Goal: Check status: Check status

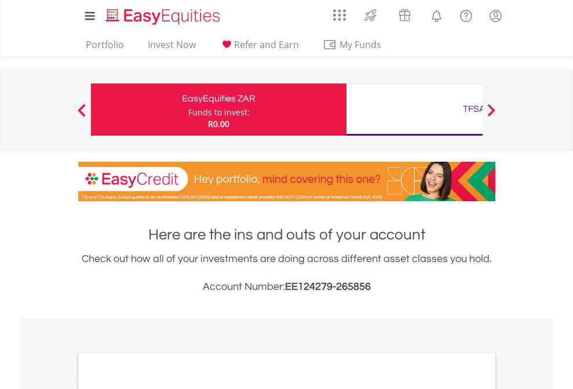
click at [188, 109] on div "Funds to invest:" at bounding box center [218, 113] width 61 height 12
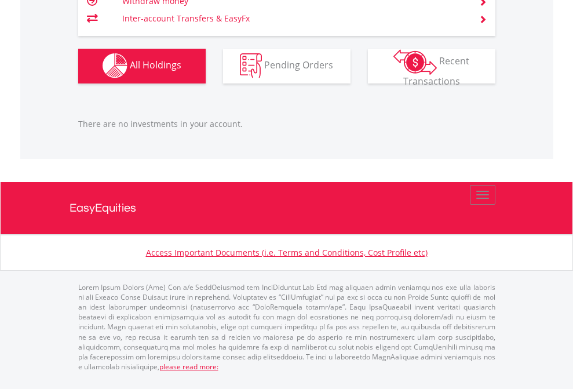
scroll to position [83, 0]
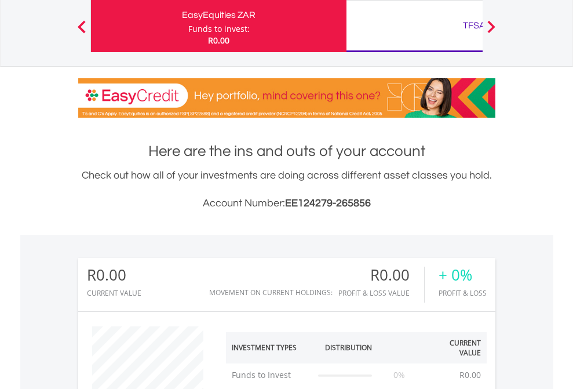
click at [414, 26] on div "TFSA" at bounding box center [473, 25] width 241 height 16
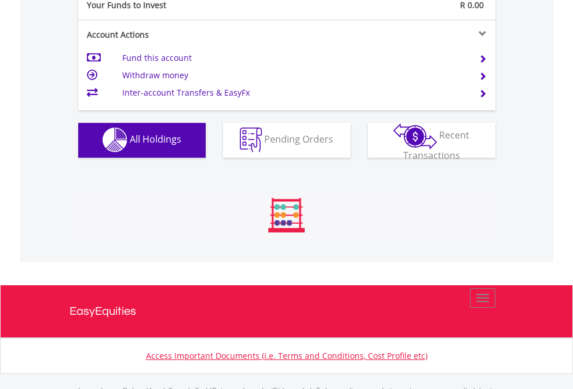
scroll to position [1147, 0]
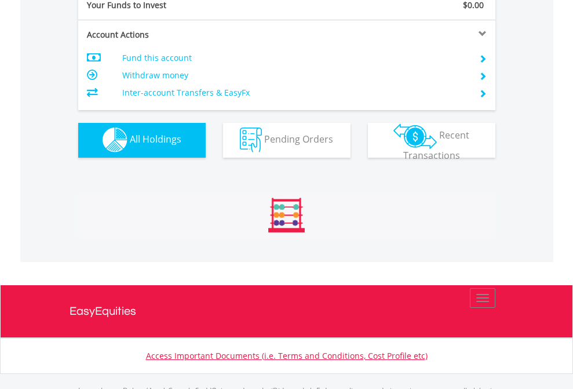
scroll to position [1147, 0]
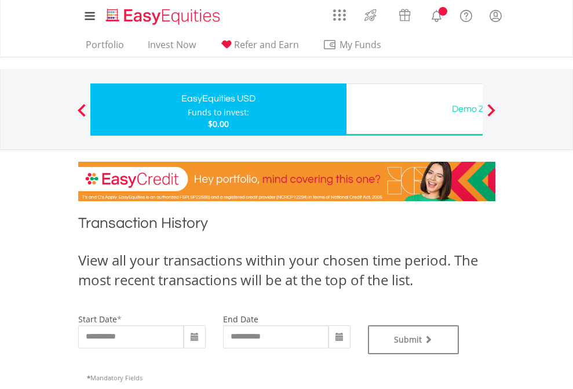
type input "**********"
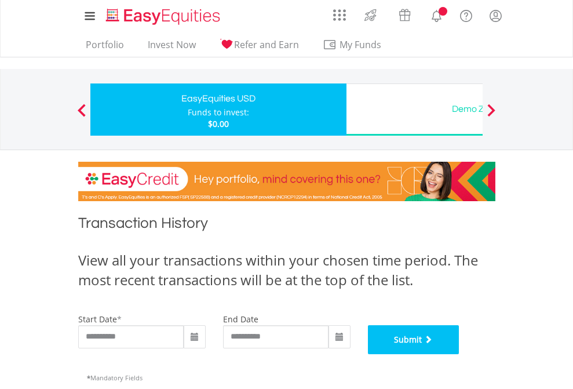
click at [459, 354] on button "Submit" at bounding box center [413, 339] width 91 height 29
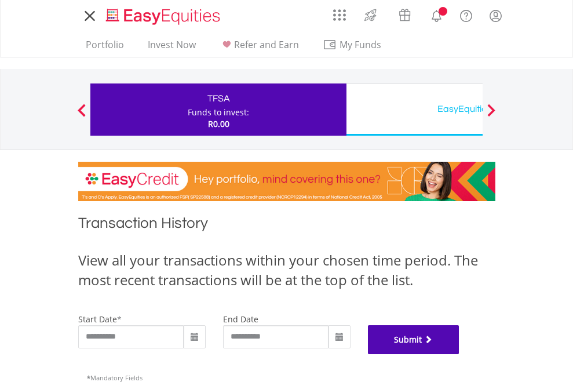
click at [459, 354] on button "Submit" at bounding box center [413, 339] width 91 height 29
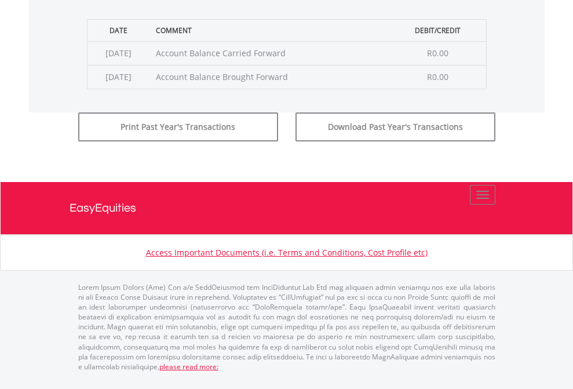
scroll to position [470, 0]
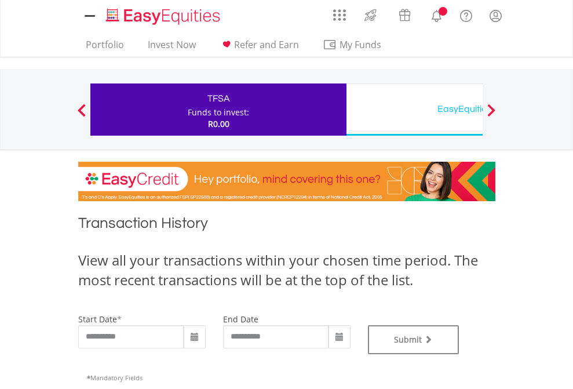
click at [414, 109] on div "EasyEquities USD" at bounding box center [473, 109] width 241 height 16
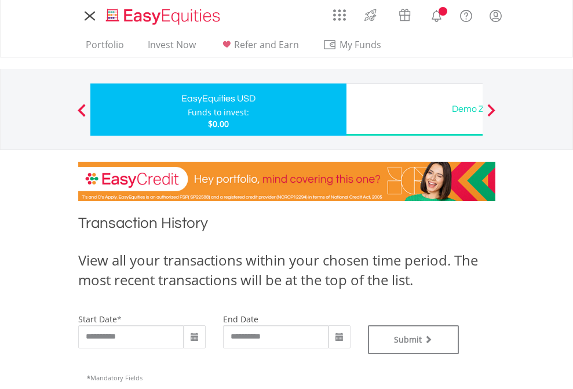
type input "**********"
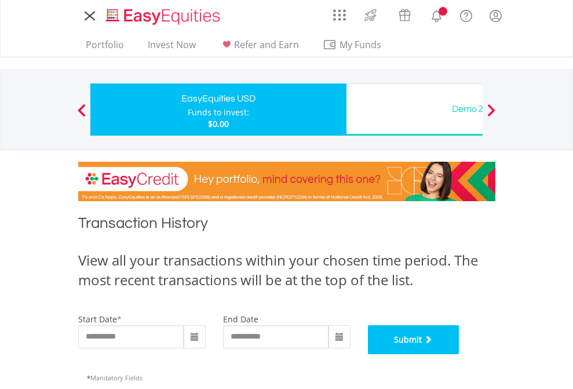
click at [459, 354] on button "Submit" at bounding box center [413, 339] width 91 height 29
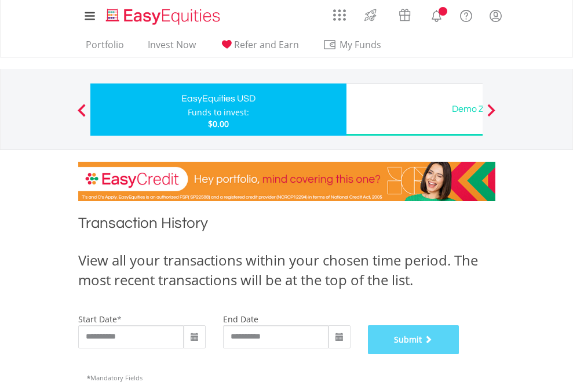
scroll to position [470, 0]
